Goal: Navigation & Orientation: Find specific page/section

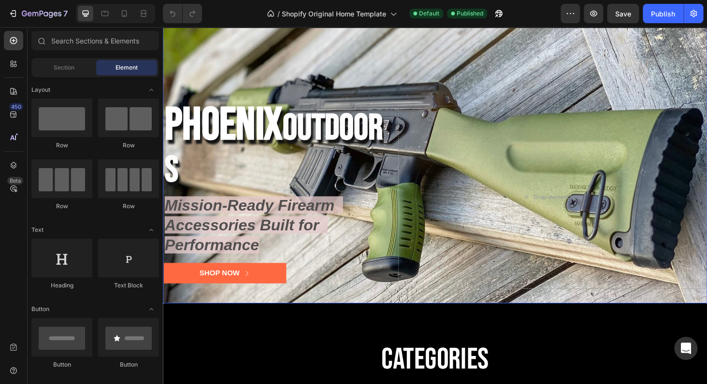
scroll to position [69, 0]
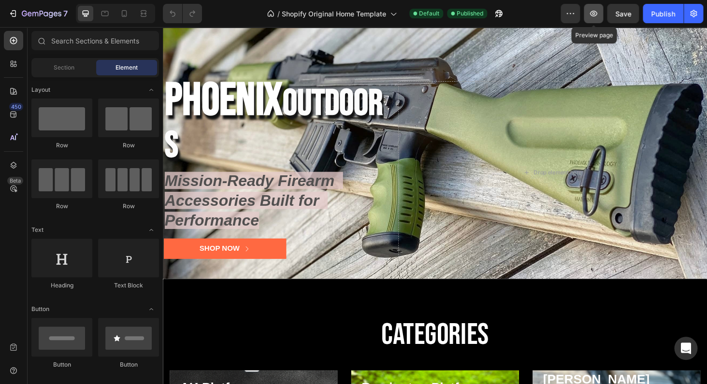
click at [598, 12] on icon "button" at bounding box center [593, 14] width 10 height 10
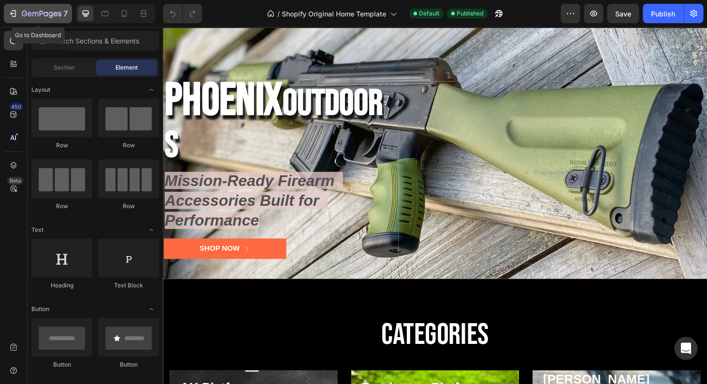
click at [60, 13] on icon "button" at bounding box center [42, 14] width 40 height 8
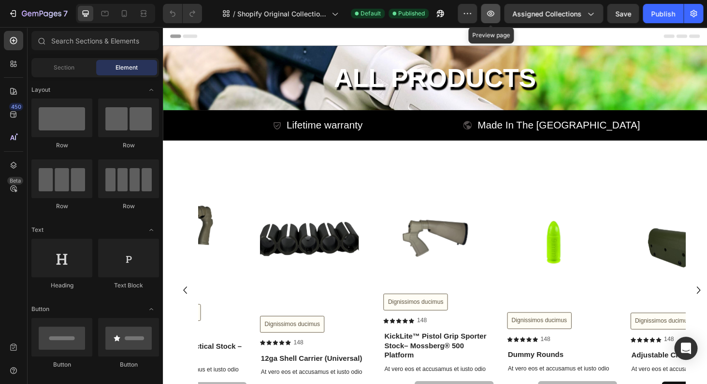
click at [495, 14] on icon "button" at bounding box center [490, 14] width 10 height 10
